Goal: Information Seeking & Learning: Learn about a topic

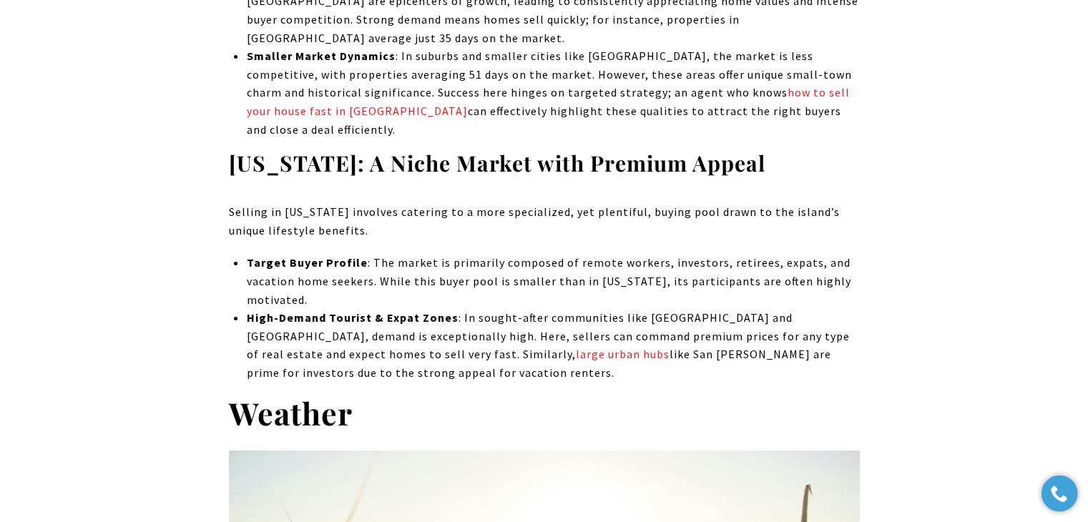
scroll to position [5006, 0]
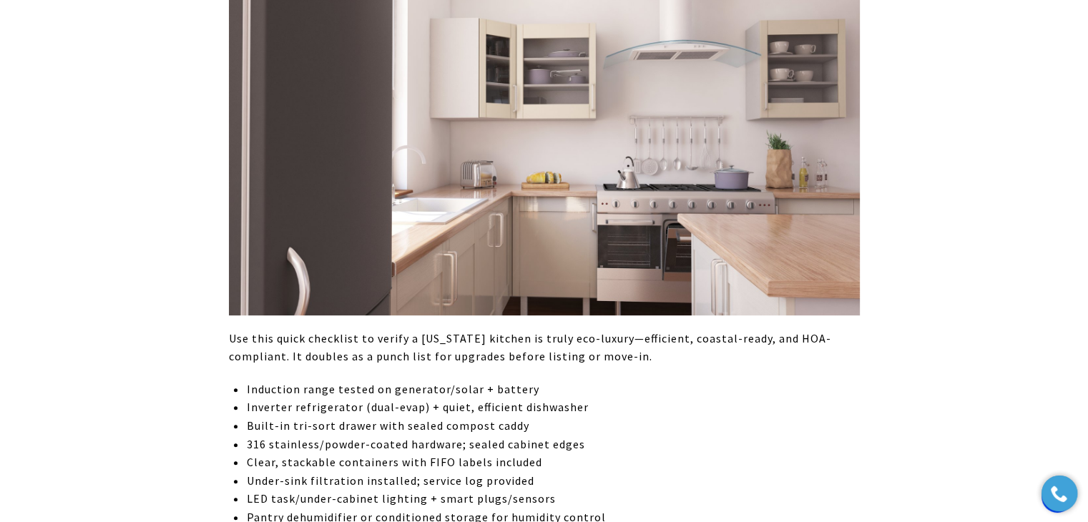
scroll to position [6150, 0]
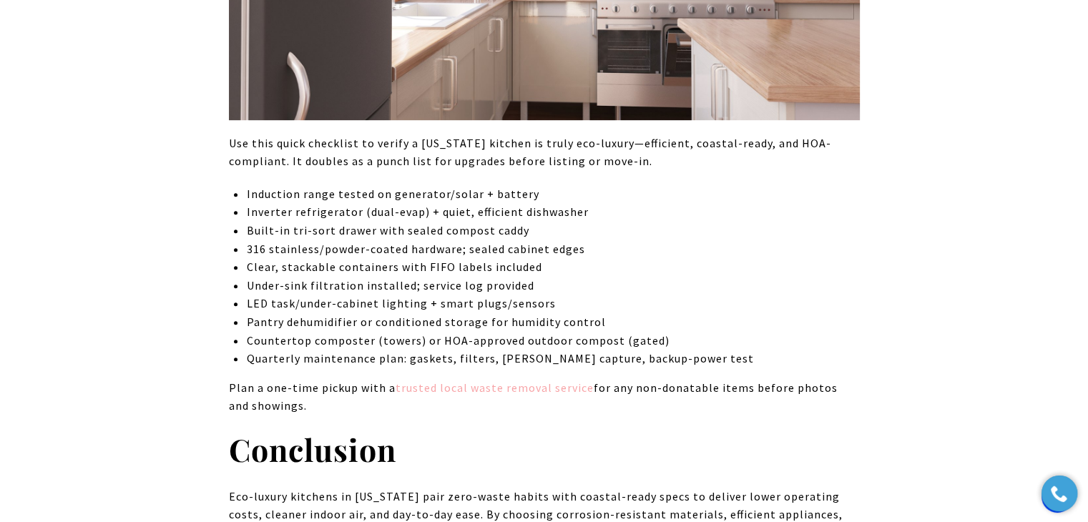
click at [517, 380] on link "trusted local waste removal service" at bounding box center [494, 387] width 198 height 14
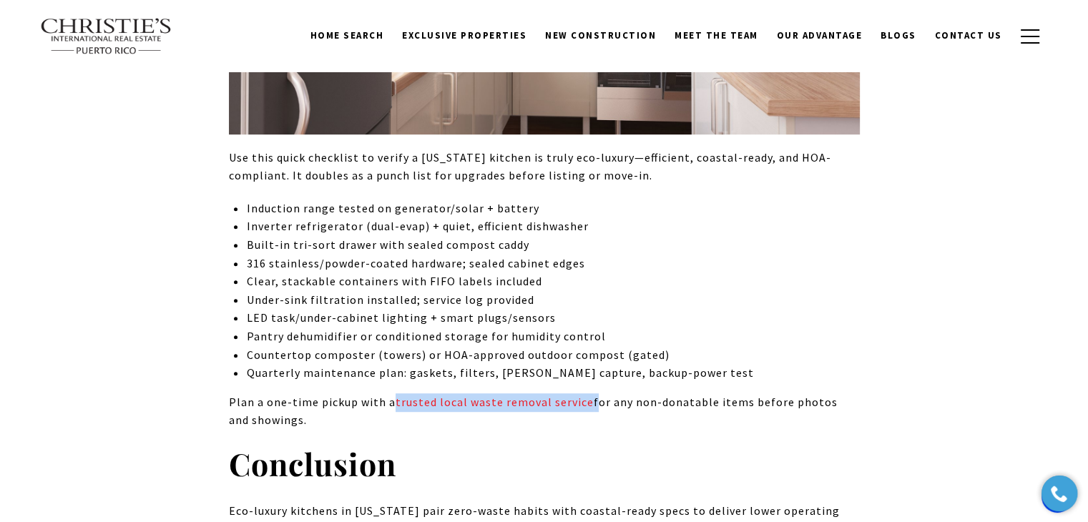
drag, startPoint x: 587, startPoint y: 310, endPoint x: 392, endPoint y: 307, distance: 195.3
click at [392, 393] on p "Plan a one-time pickup with a trusted local waste removal service for any non-d…" at bounding box center [544, 411] width 631 height 36
click at [398, 393] on p "Plan a one-time pickup with a trusted local waste removal service for any non-d…" at bounding box center [544, 411] width 631 height 36
drag, startPoint x: 392, startPoint y: 307, endPoint x: 443, endPoint y: 302, distance: 51.7
click at [443, 393] on p "Plan a one-time pickup with a trusted local waste removal service for any non-d…" at bounding box center [544, 411] width 631 height 36
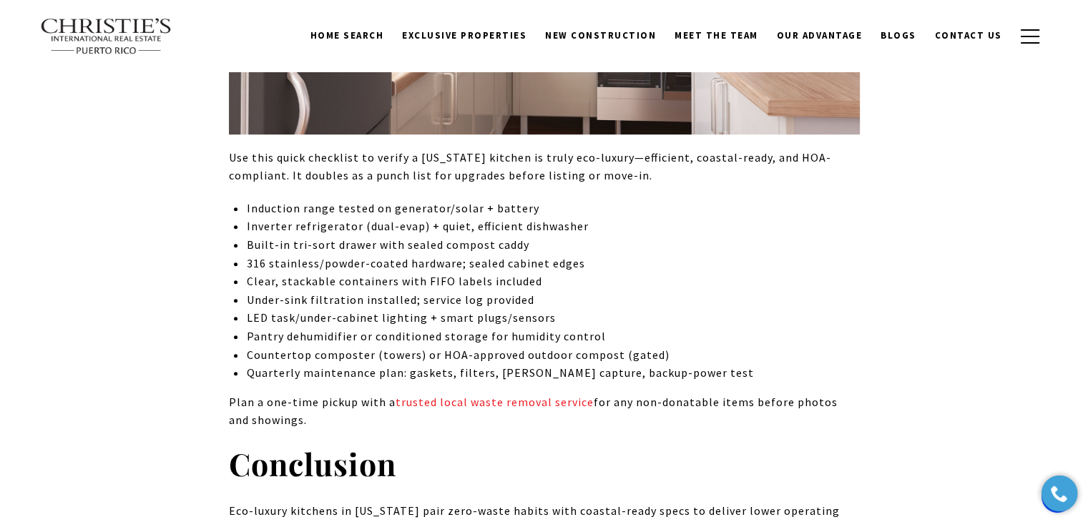
click at [413, 393] on p "Plan a one-time pickup with a trusted local waste removal service for any non-d…" at bounding box center [544, 411] width 631 height 36
drag, startPoint x: 585, startPoint y: 309, endPoint x: 395, endPoint y: 304, distance: 190.3
click at [395, 393] on p "Plan a one-time pickup with a trusted local waste removal service for any non-d…" at bounding box center [544, 411] width 631 height 36
copy link "trusted local waste removal service"
